Goal: Task Accomplishment & Management: Complete application form

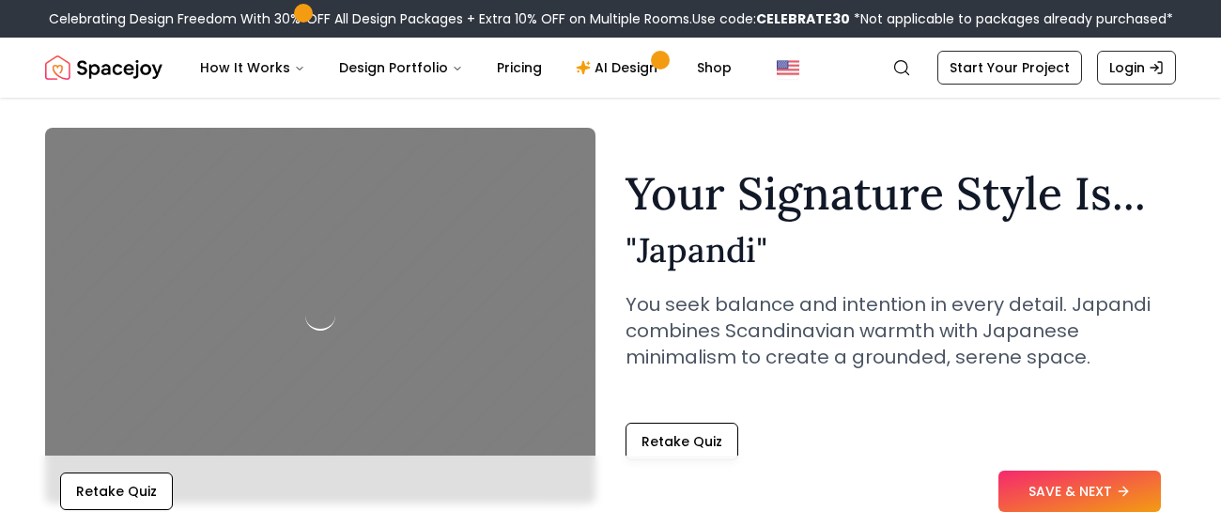
scroll to position [48, 0]
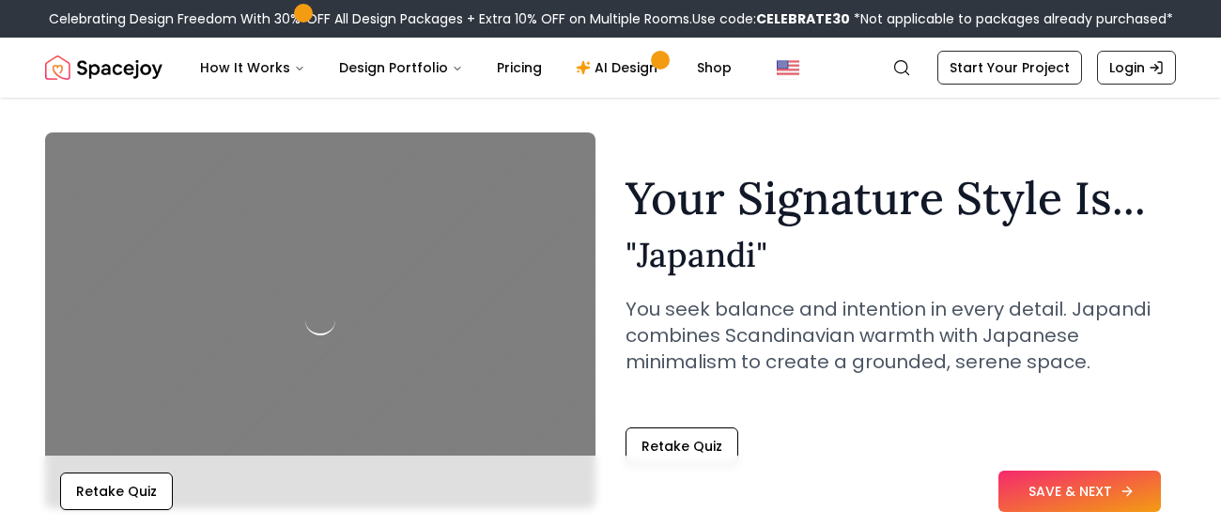
click at [1063, 499] on button "SAVE & NEXT" at bounding box center [1079, 491] width 162 height 41
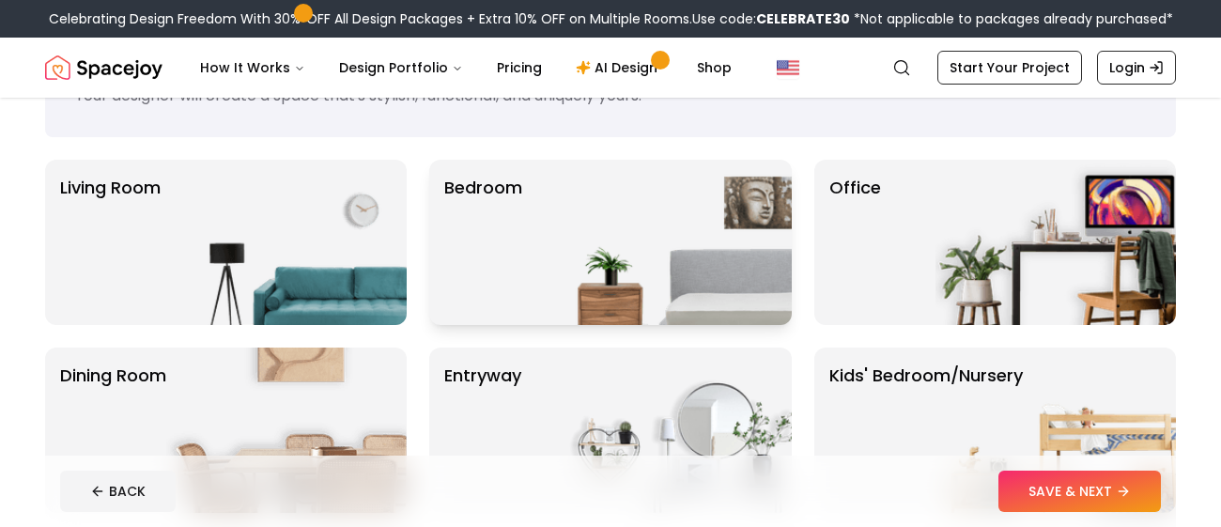
scroll to position [88, 0]
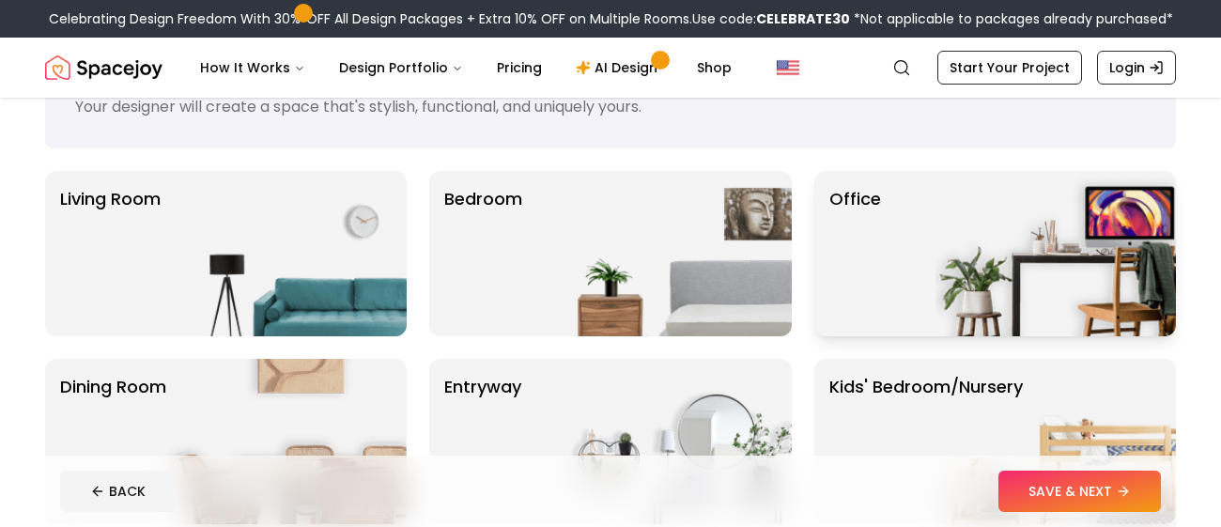
click at [840, 311] on p "Office" at bounding box center [855, 253] width 52 height 135
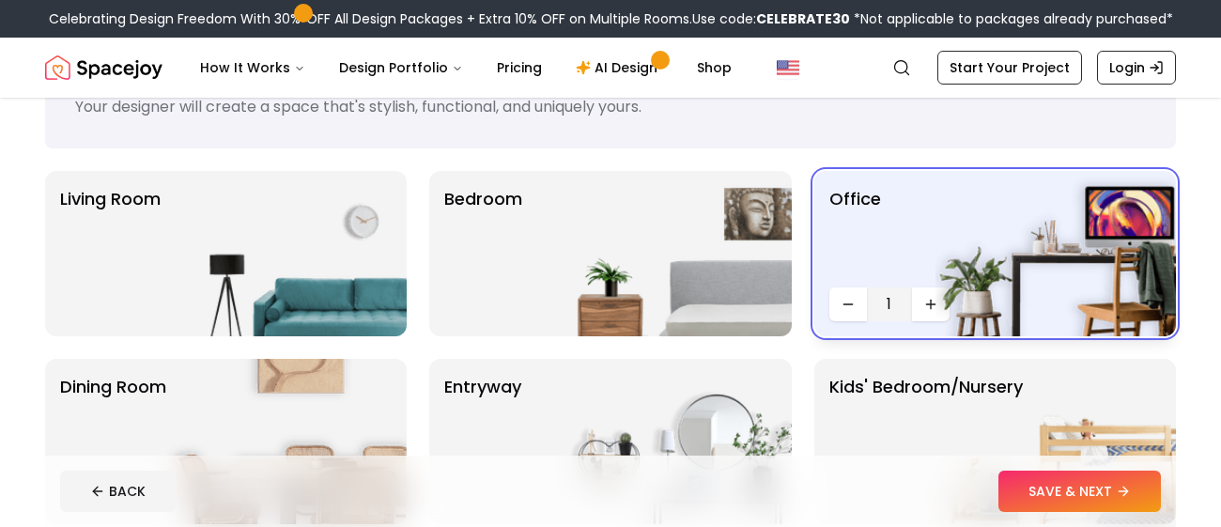
click at [961, 273] on img at bounding box center [1056, 253] width 240 height 165
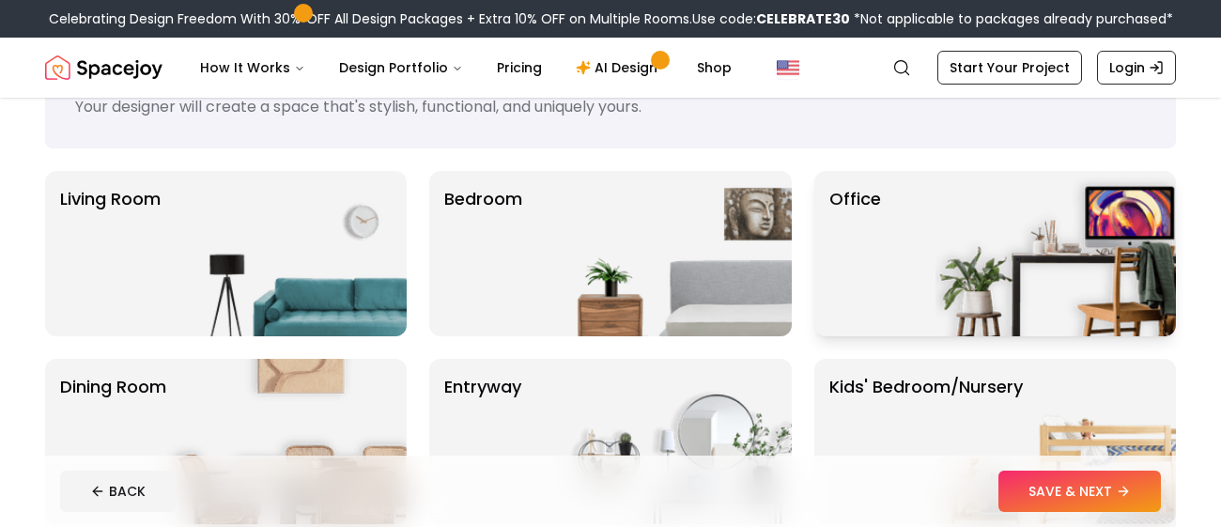
click at [961, 273] on img at bounding box center [1056, 253] width 240 height 165
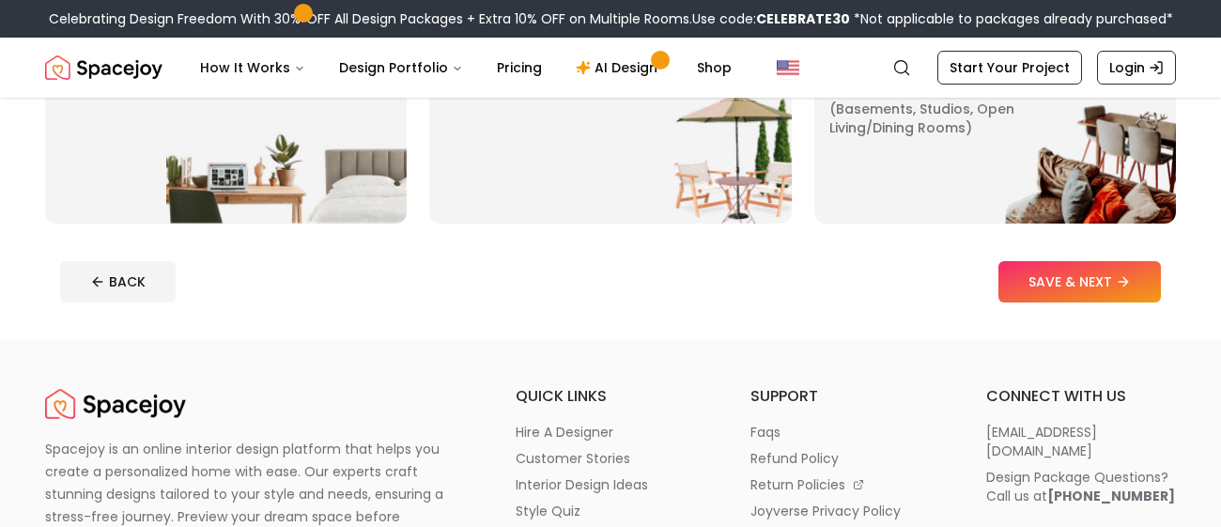
scroll to position [564, 0]
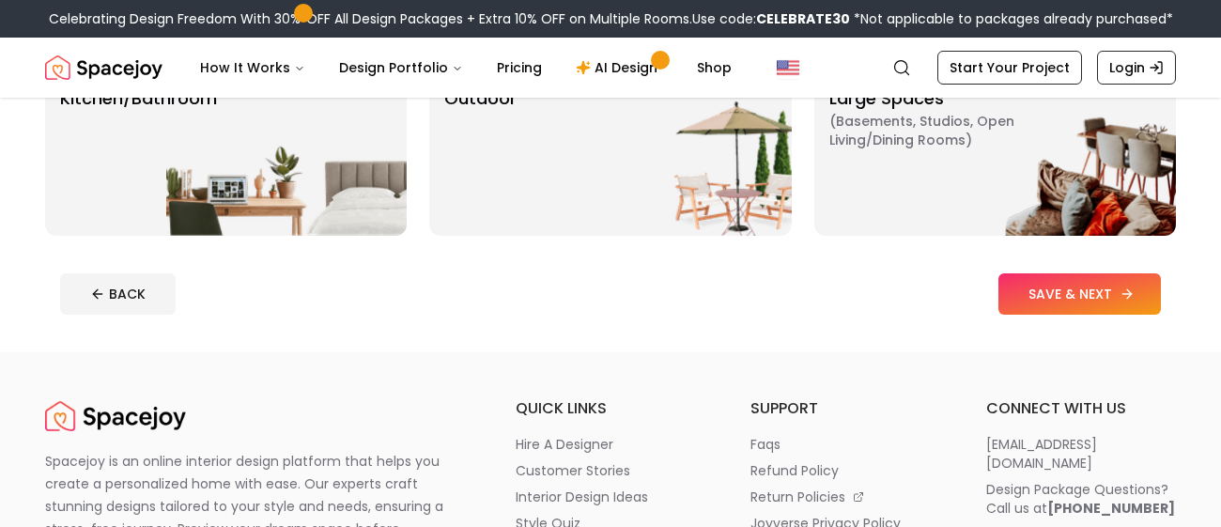
click at [1061, 302] on button "SAVE & NEXT" at bounding box center [1079, 293] width 162 height 41
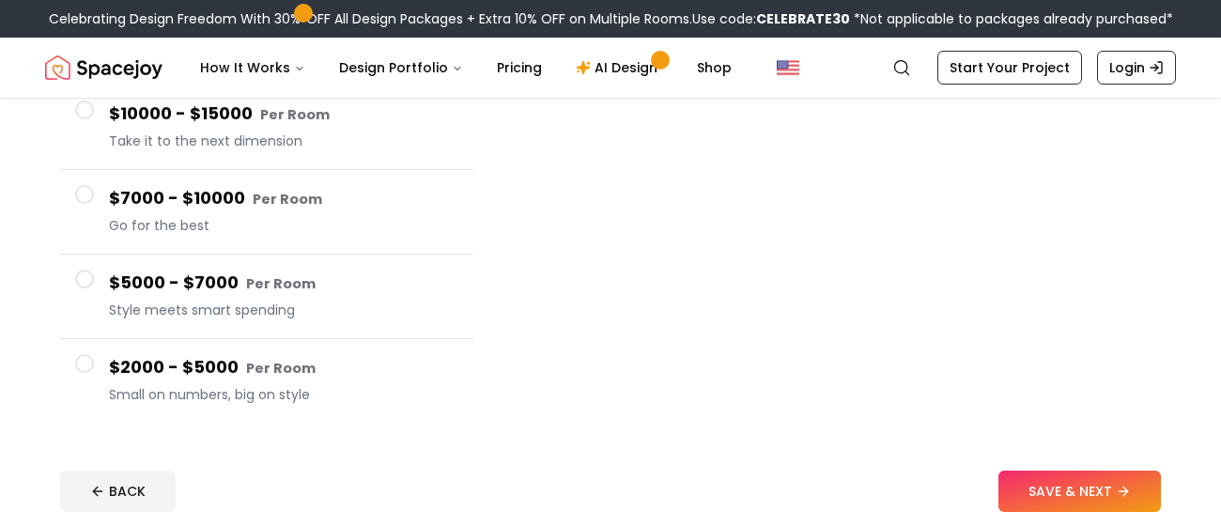
scroll to position [291, 0]
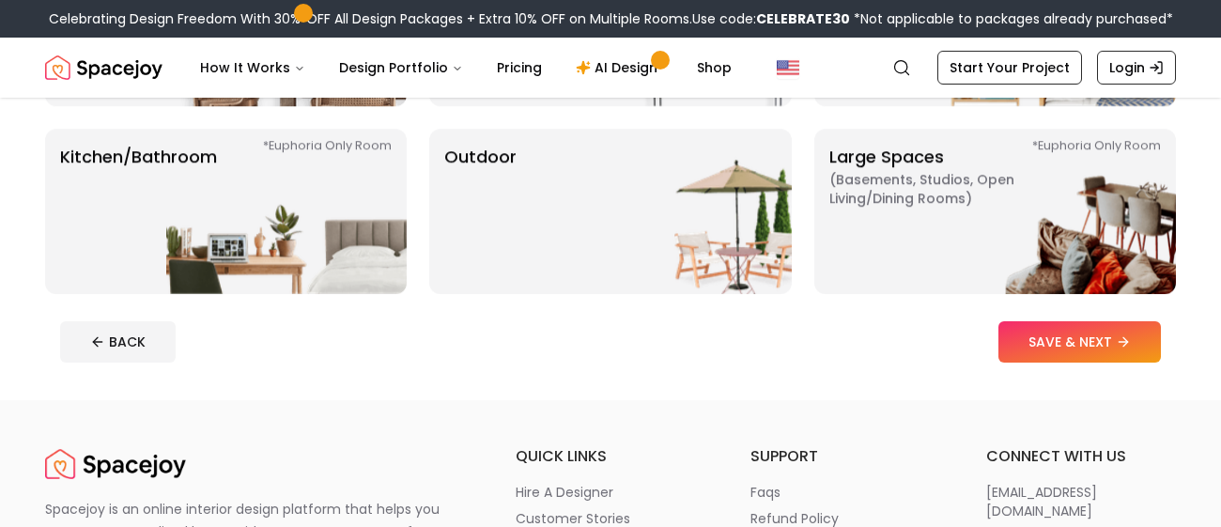
scroll to position [564, 0]
